Goal: Task Accomplishment & Management: Manage account settings

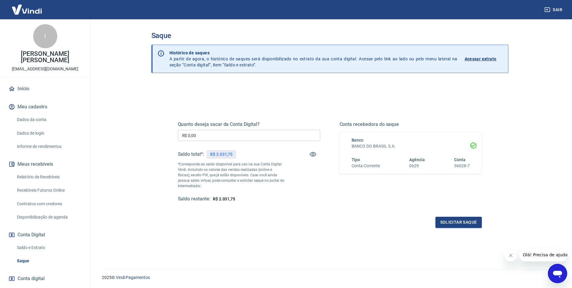
click at [555, 7] on button "Sair" at bounding box center [554, 9] width 22 height 11
click at [554, 7] on button "Sair" at bounding box center [554, 9] width 22 height 11
click at [459, 221] on button "Solicitar saque" at bounding box center [459, 222] width 46 height 11
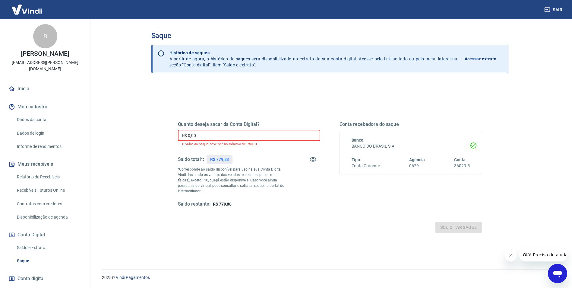
click at [205, 136] on input "R$ 0,00" at bounding box center [249, 135] width 142 height 11
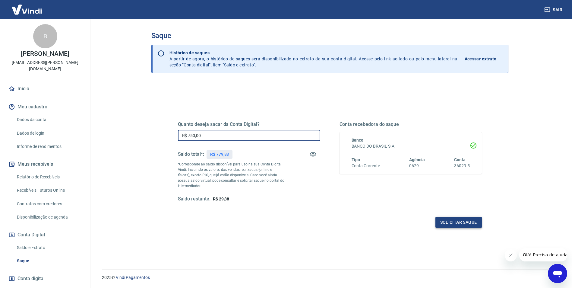
type input "R$ 750,00"
click at [459, 221] on button "Solicitar saque" at bounding box center [459, 222] width 46 height 11
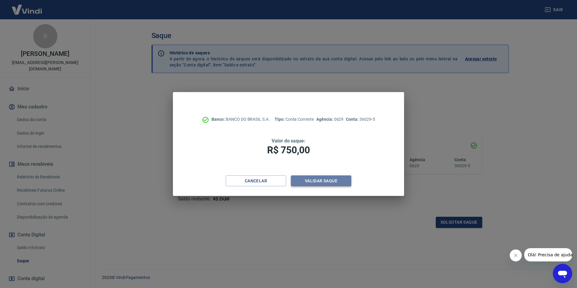
click at [323, 180] on button "Validar saque" at bounding box center [321, 180] width 60 height 11
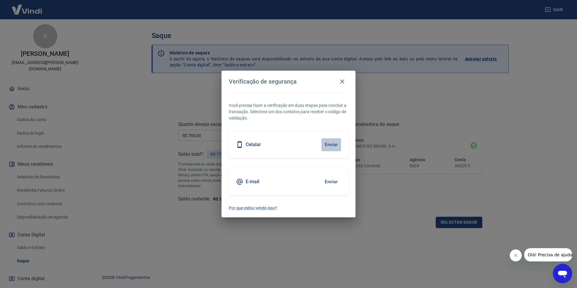
click at [329, 144] on button "Enviar" at bounding box center [331, 144] width 20 height 13
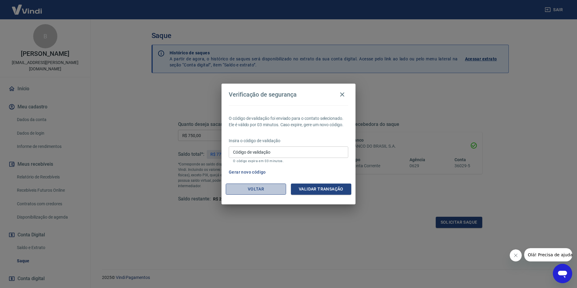
click at [267, 194] on button "Voltar" at bounding box center [256, 188] width 60 height 11
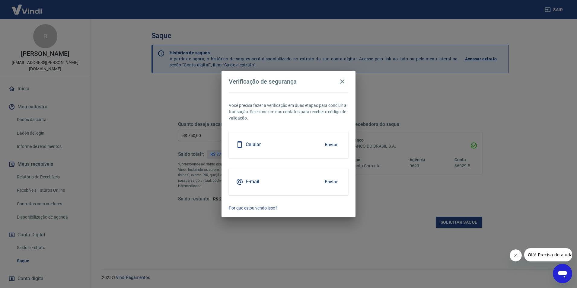
click at [331, 182] on button "Enviar" at bounding box center [331, 181] width 20 height 13
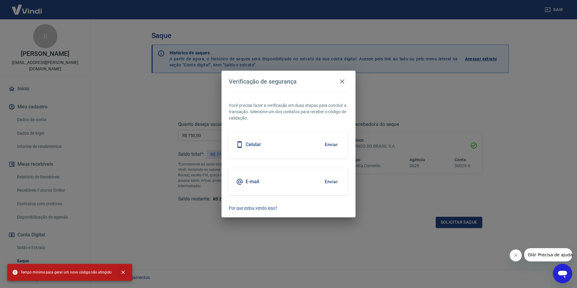
click at [121, 272] on icon "close" at bounding box center [123, 272] width 4 height 4
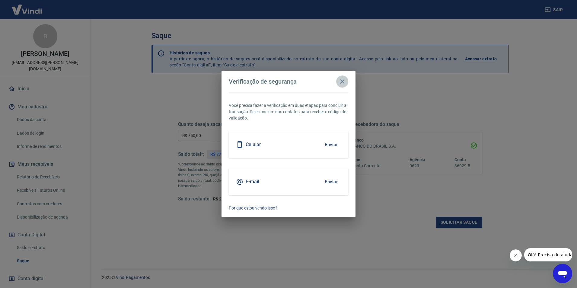
click at [340, 81] on icon "button" at bounding box center [341, 81] width 7 height 7
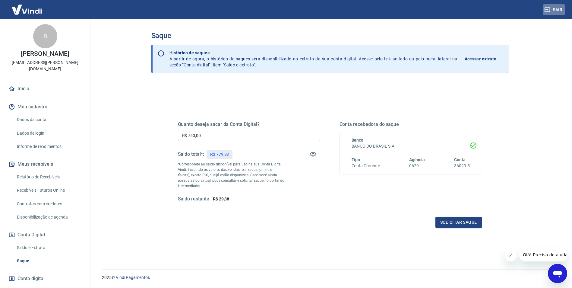
click at [558, 7] on button "Sair" at bounding box center [554, 9] width 22 height 11
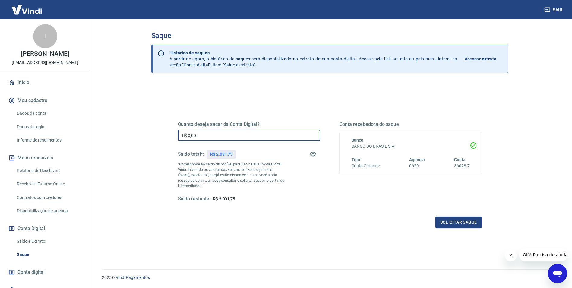
click at [198, 134] on input "R$ 0,00" at bounding box center [249, 135] width 142 height 11
type input "R$ 2.000,00"
click at [461, 221] on button "Solicitar saque" at bounding box center [459, 222] width 46 height 11
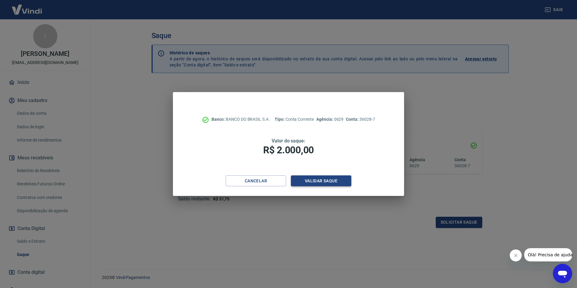
click at [320, 181] on button "Validar saque" at bounding box center [321, 180] width 60 height 11
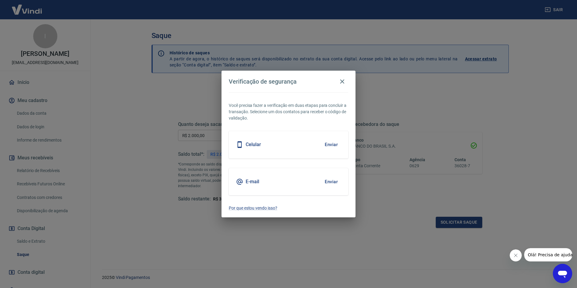
click at [330, 144] on button "Enviar" at bounding box center [331, 144] width 20 height 13
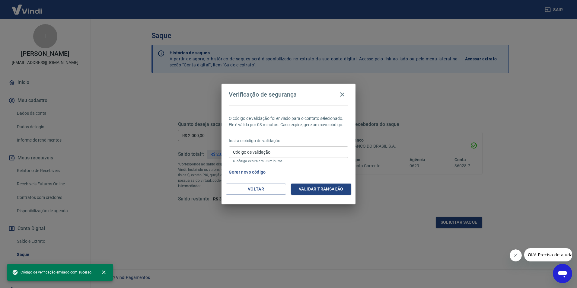
click at [236, 151] on input "Código de validação" at bounding box center [288, 151] width 119 height 11
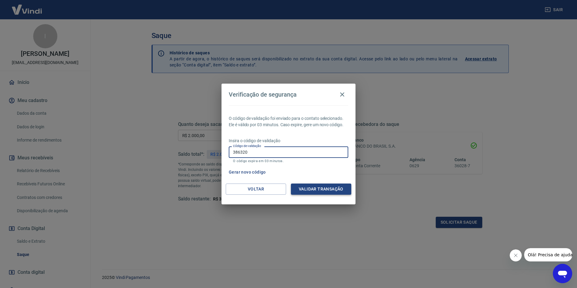
type input "386320"
click at [322, 188] on button "Validar transação" at bounding box center [321, 188] width 60 height 11
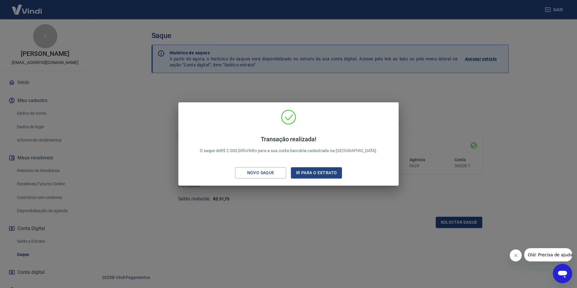
click at [394, 229] on div "Transação realizada! O saque de R$ 2.000,00 foi feito para a sua conta bancária…" at bounding box center [288, 144] width 577 height 288
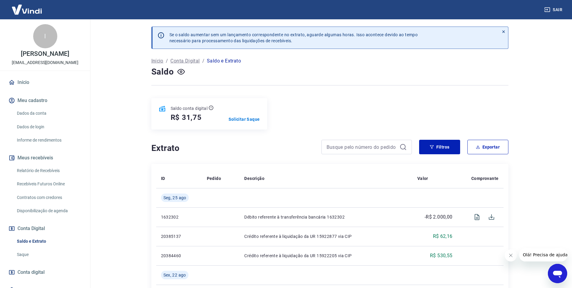
click at [22, 80] on link "Início" at bounding box center [45, 82] width 76 height 13
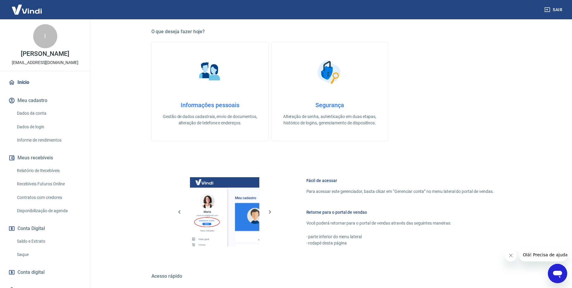
scroll to position [121, 0]
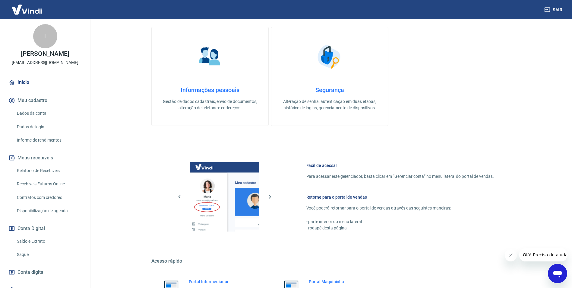
click at [36, 239] on link "Saldo e Extrato" at bounding box center [48, 241] width 68 height 12
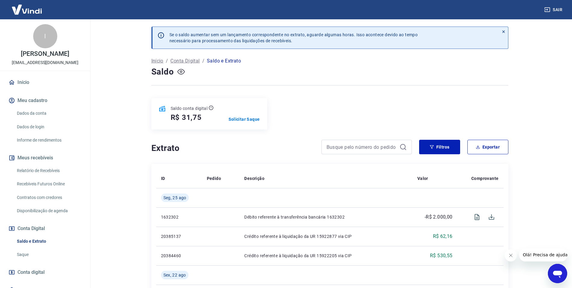
click at [181, 71] on icon "button" at bounding box center [181, 72] width 2 height 2
click at [181, 71] on icon "button" at bounding box center [181, 72] width 8 height 8
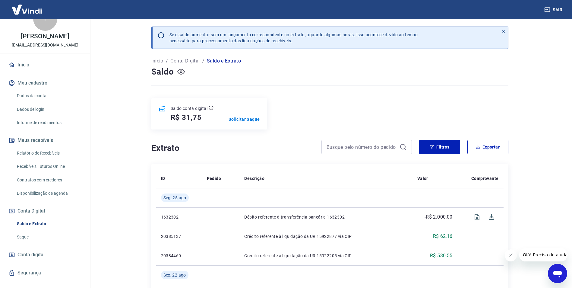
scroll to position [27, 0]
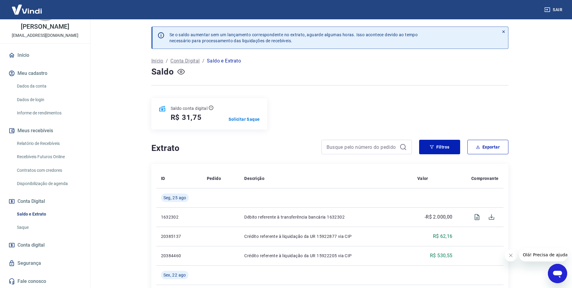
click at [19, 227] on link "Saque" at bounding box center [48, 227] width 68 height 12
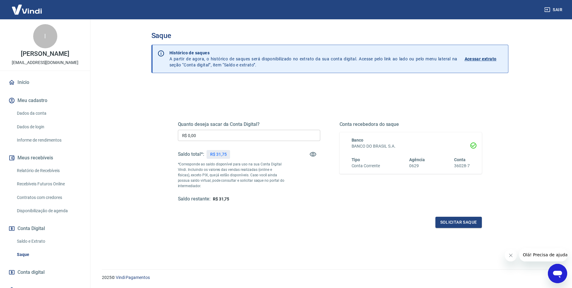
click at [30, 11] on img at bounding box center [26, 9] width 39 height 18
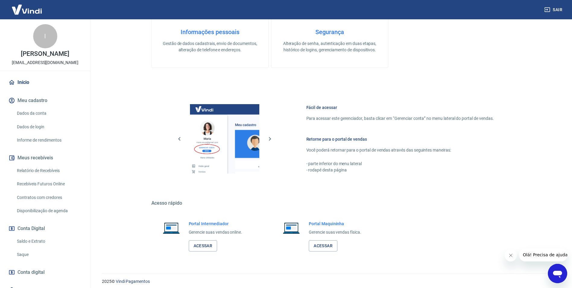
scroll to position [152, 0]
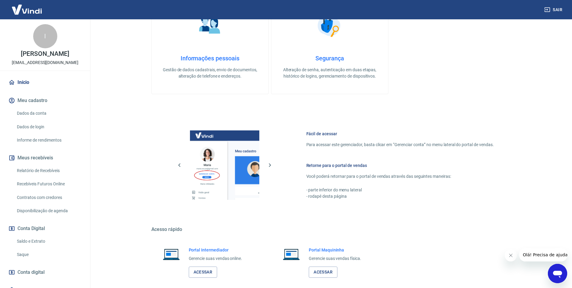
click at [42, 112] on link "Dados da conta" at bounding box center [48, 113] width 68 height 12
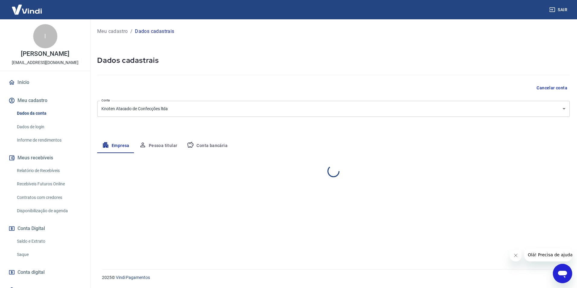
select select "SC"
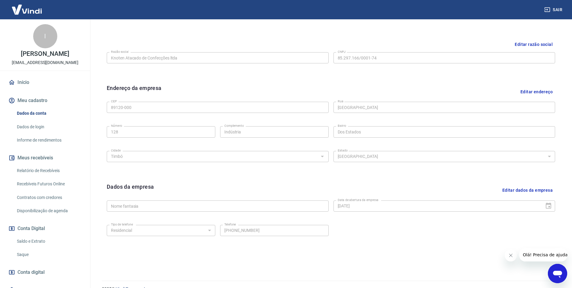
scroll to position [147, 0]
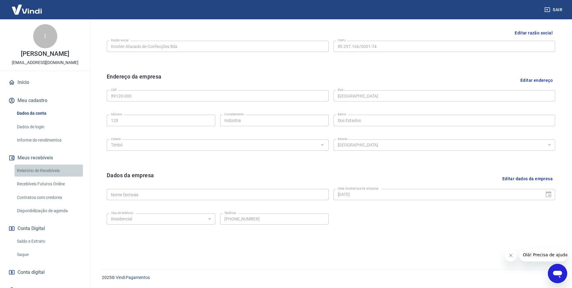
click at [54, 169] on link "Relatório de Recebíveis" at bounding box center [48, 170] width 68 height 12
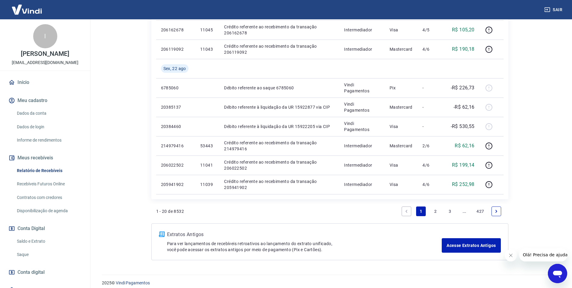
scroll to position [428, 0]
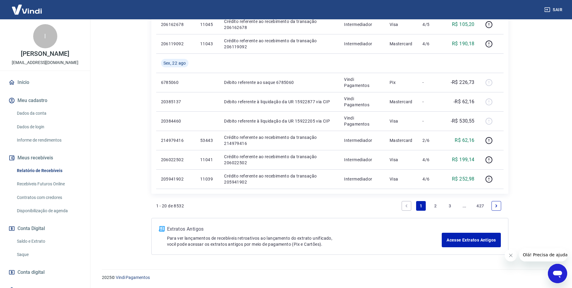
click at [43, 210] on link "Disponibilização de agenda" at bounding box center [48, 210] width 68 height 12
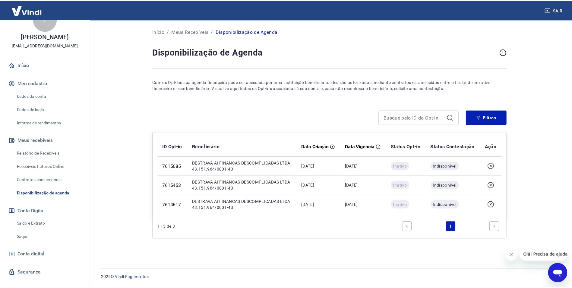
scroll to position [27, 0]
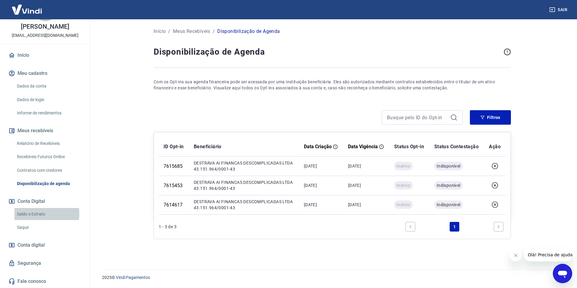
click at [39, 214] on link "Saldo e Extrato" at bounding box center [48, 214] width 68 height 12
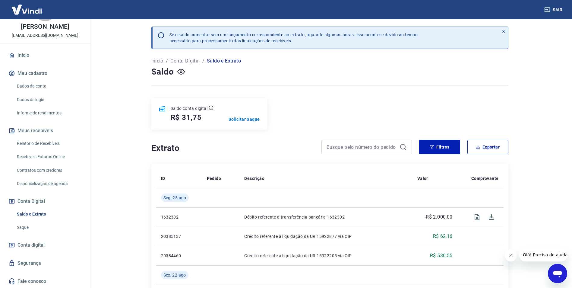
click at [154, 61] on p "Início" at bounding box center [157, 60] width 12 height 7
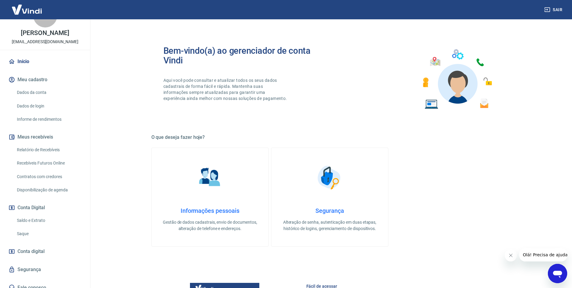
scroll to position [27, 0]
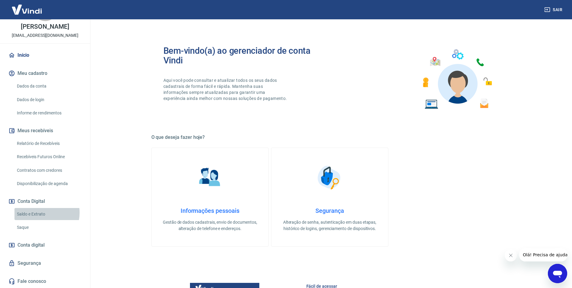
click at [38, 212] on link "Saldo e Extrato" at bounding box center [48, 214] width 68 height 12
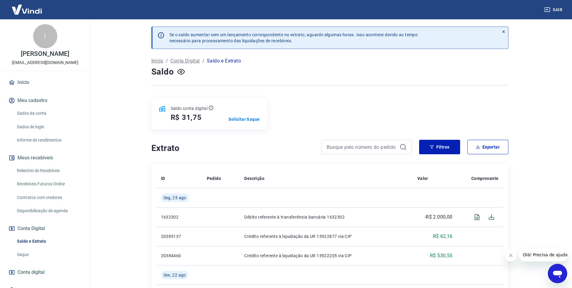
click at [502, 32] on icon at bounding box center [504, 32] width 4 height 4
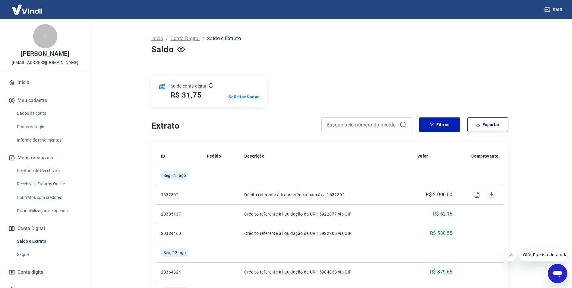
click at [252, 96] on p "Solicitar Saque" at bounding box center [244, 97] width 31 height 6
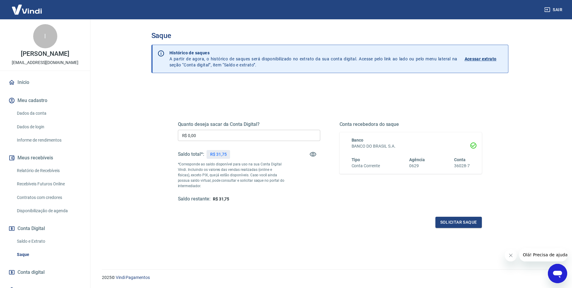
click at [559, 8] on button "Sair" at bounding box center [554, 9] width 22 height 11
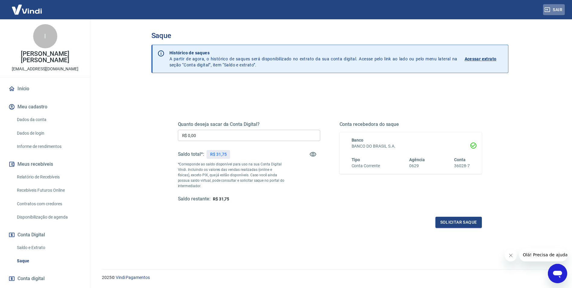
click at [555, 9] on button "Sair" at bounding box center [554, 9] width 22 height 11
